Goal: Find specific page/section: Find specific page/section

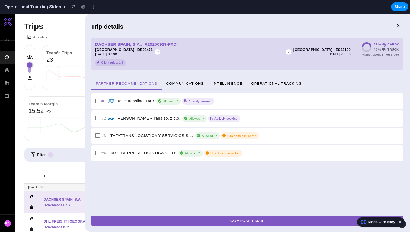
click at [220, 27] on div at bounding box center [257, 29] width 269 height 18
click at [272, 84] on span "Operational Tracking" at bounding box center [276, 83] width 51 height 4
